Goal: Task Accomplishment & Management: Use online tool/utility

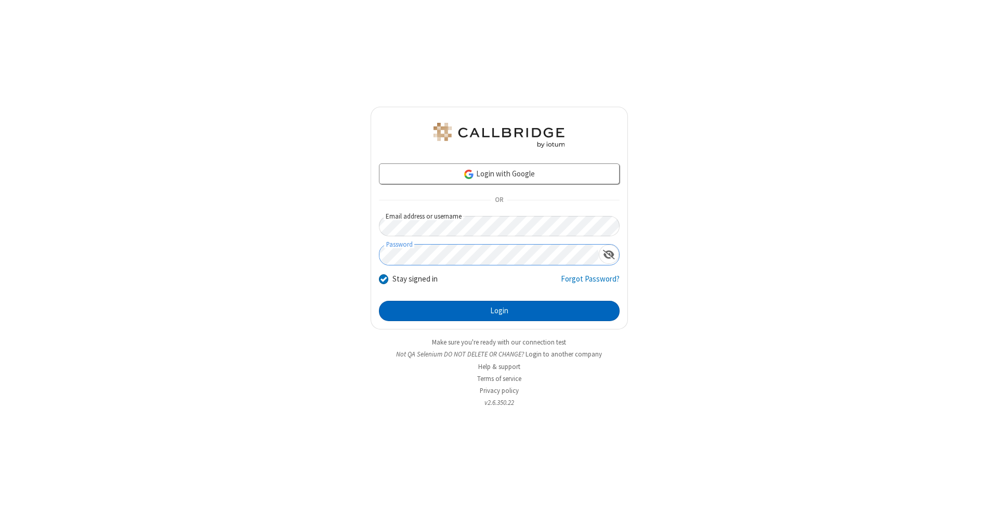
click at [499, 311] on button "Login" at bounding box center [499, 311] width 241 height 21
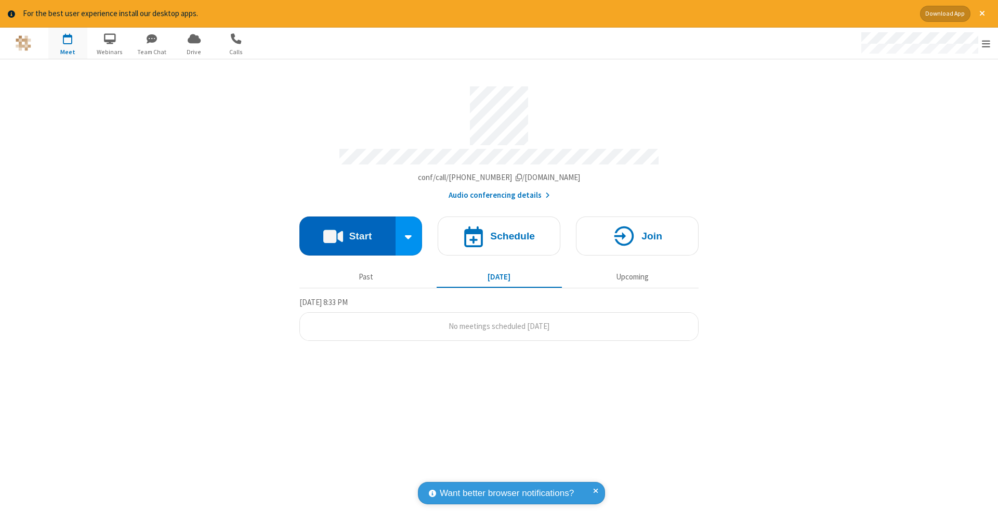
click at [347, 230] on button "Start" at bounding box center [348, 235] width 96 height 39
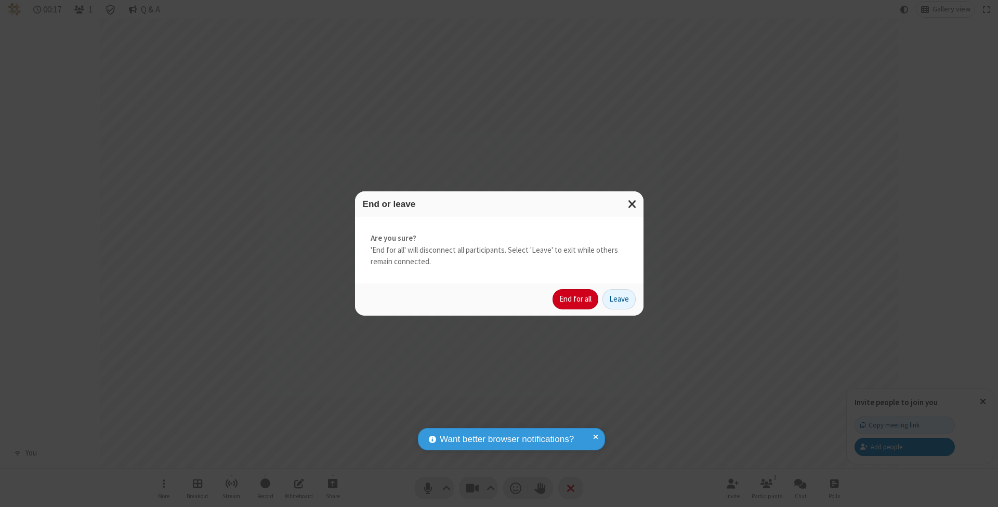
click at [576, 298] on button "End for all" at bounding box center [576, 299] width 46 height 21
